Goal: Information Seeking & Learning: Learn about a topic

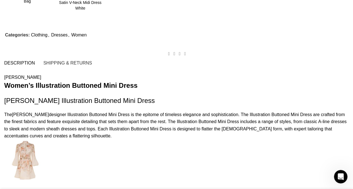
scroll to position [674, 0]
drag, startPoint x: 214, startPoint y: 135, endPoint x: 225, endPoint y: 79, distance: 57.4
click at [0, 0] on p "The Ivory palette is rich and varied, with deep jewel tones, soft pastels, and …" at bounding box center [0, 0] width 0 height 0
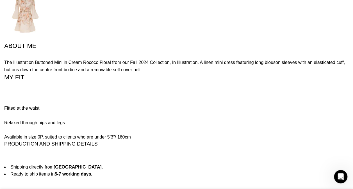
scroll to position [0, 532]
click at [0, 0] on p "Linen mini dress Stand collar Invisible zip at centre back Rouleau button loops…" at bounding box center [0, 0] width 0 height 0
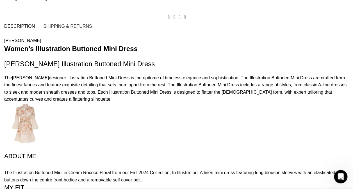
click at [156, 135] on div "Zimmermann Women’s Illustration Buttoned Mini Dress Zimmermann Ivory Illustrati…" at bounding box center [176, 163] width 345 height 252
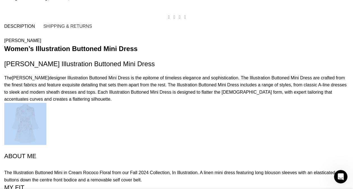
drag, startPoint x: 156, startPoint y: 135, endPoint x: 178, endPoint y: 38, distance: 99.2
click at [178, 38] on div "Zimmermann Women’s Illustration Buttoned Mini Dress Zimmermann Ivory Illustrati…" at bounding box center [176, 163] width 345 height 252
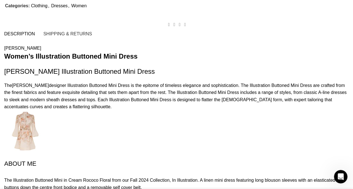
click at [0, 0] on p "The Ivory palette is rich and varied, with deep jewel tones, soft pastels, and …" at bounding box center [0, 0] width 0 height 0
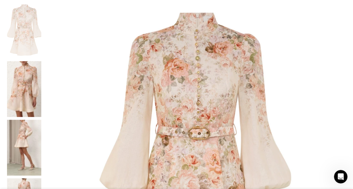
scroll to position [102, 0]
click at [35, 66] on img at bounding box center [24, 89] width 34 height 56
click at [28, 120] on img at bounding box center [24, 148] width 34 height 56
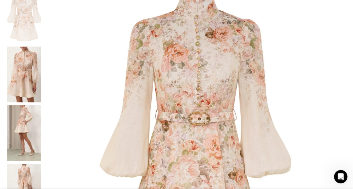
scroll to position [117, 0]
click at [28, 164] on img at bounding box center [24, 192] width 34 height 56
click at [28, 105] on img at bounding box center [24, 133] width 34 height 56
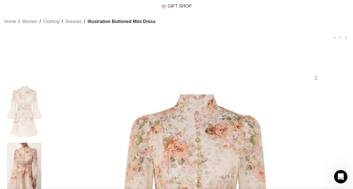
scroll to position [15, 0]
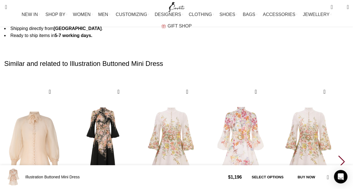
scroll to position [0, 118]
click at [339, 156] on div "Next slide" at bounding box center [343, 162] width 8 height 12
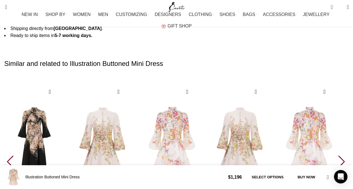
click at [339, 156] on div "Next slide" at bounding box center [343, 162] width 8 height 12
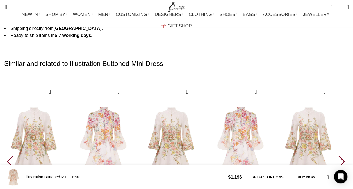
click at [339, 156] on div "Next slide" at bounding box center [343, 162] width 8 height 12
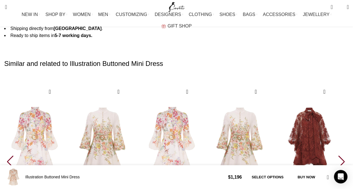
scroll to position [0, 177]
click at [339, 156] on div "Next slide" at bounding box center [343, 162] width 8 height 12
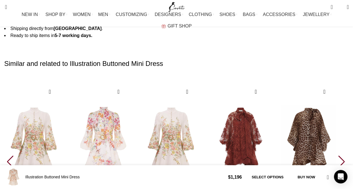
click at [339, 156] on div "Next slide" at bounding box center [343, 162] width 8 height 12
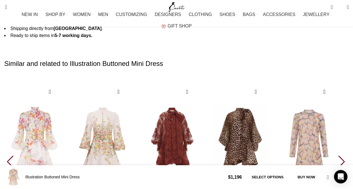
click at [339, 156] on div "Next slide" at bounding box center [343, 162] width 8 height 12
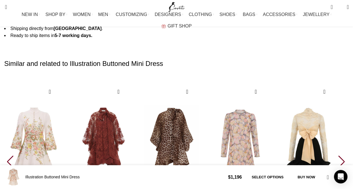
click at [339, 156] on div "Next slide" at bounding box center [343, 162] width 8 height 12
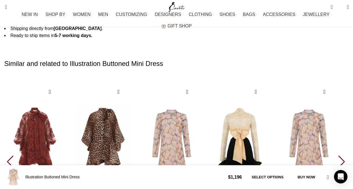
click at [339, 156] on div "Next slide" at bounding box center [343, 162] width 8 height 12
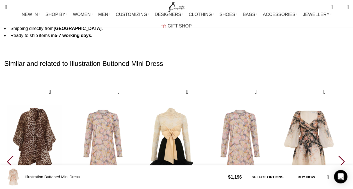
click at [339, 156] on div "Next slide" at bounding box center [343, 162] width 8 height 12
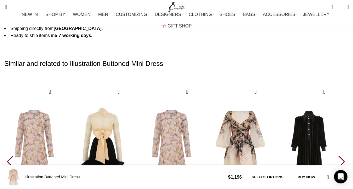
click at [339, 156] on div "Next slide" at bounding box center [343, 162] width 8 height 12
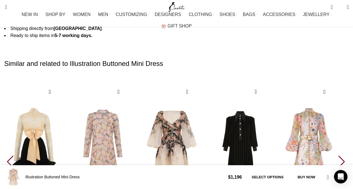
click at [339, 156] on div "Next slide" at bounding box center [343, 162] width 8 height 12
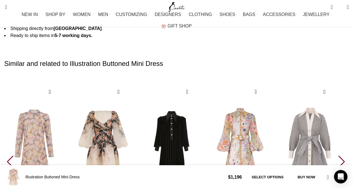
scroll to position [0, 237]
click at [339, 156] on div "Next slide" at bounding box center [343, 162] width 8 height 12
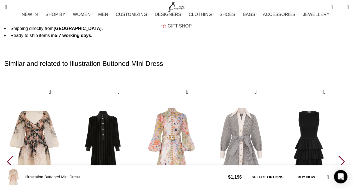
click at [339, 156] on div "Next slide" at bounding box center [343, 162] width 8 height 12
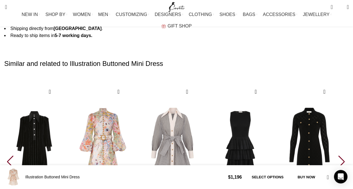
click at [339, 156] on div "Next slide" at bounding box center [343, 162] width 8 height 12
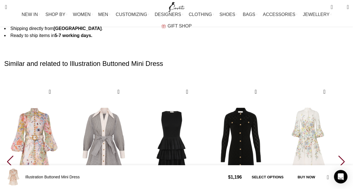
click at [339, 156] on div "Next slide" at bounding box center [343, 162] width 8 height 12
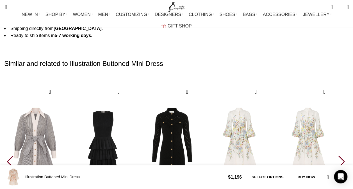
scroll to position [0, 296]
click at [339, 156] on div "Next slide" at bounding box center [343, 162] width 8 height 12
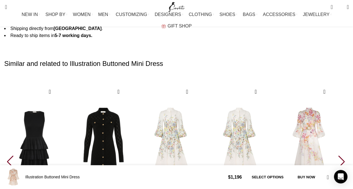
click at [339, 156] on div "Next slide" at bounding box center [343, 162] width 8 height 12
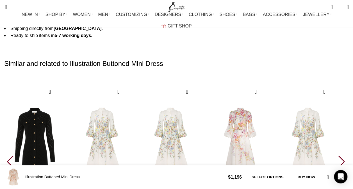
click at [339, 156] on div "Next slide" at bounding box center [343, 162] width 8 height 12
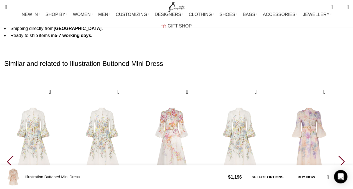
click at [339, 156] on div "Next slide" at bounding box center [343, 162] width 8 height 12
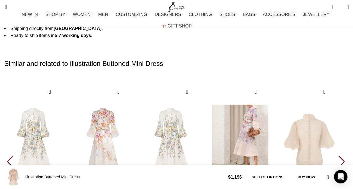
click at [257, 94] on img "23 / 30" at bounding box center [240, 141] width 62 height 116
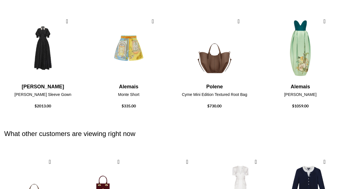
scroll to position [466, 0]
